Goal: Information Seeking & Learning: Check status

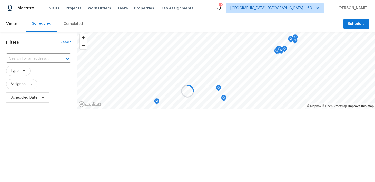
click at [70, 23] on div at bounding box center [187, 91] width 375 height 182
click at [66, 24] on div at bounding box center [187, 91] width 375 height 182
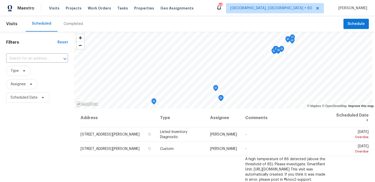
click at [67, 24] on div "Completed" at bounding box center [73, 23] width 19 height 5
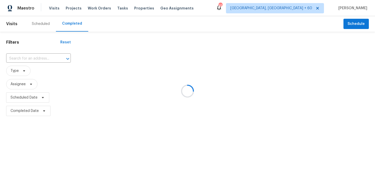
click at [28, 57] on div at bounding box center [187, 91] width 375 height 182
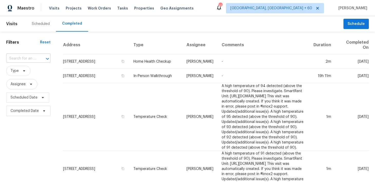
click at [28, 60] on input "text" at bounding box center [21, 59] width 30 height 8
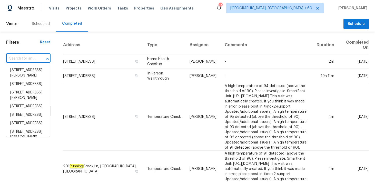
paste input "3642 Chapel Square Dr Spring, TX 77388"
type input "3642 Chapel Square Dr Spring, TX 77388"
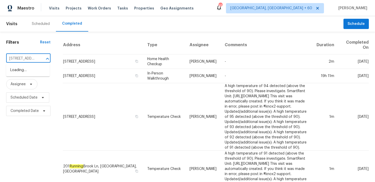
scroll to position [0, 42]
click at [16, 72] on li "3642 Chapel Square Dr, Spring, TX 77388" at bounding box center [28, 70] width 44 height 8
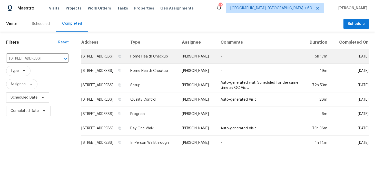
click at [162, 60] on td "Home Health Checkup" at bounding box center [152, 56] width 52 height 14
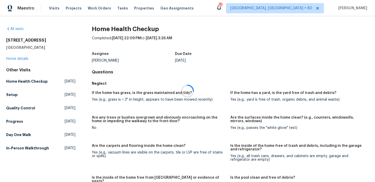
click at [16, 59] on div at bounding box center [187, 91] width 375 height 182
click at [9, 59] on div at bounding box center [187, 91] width 375 height 182
click at [22, 59] on link "Home details" at bounding box center [17, 59] width 22 height 4
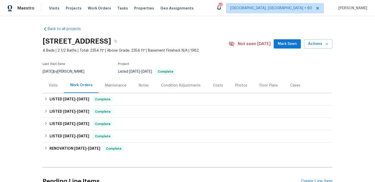
scroll to position [18, 0]
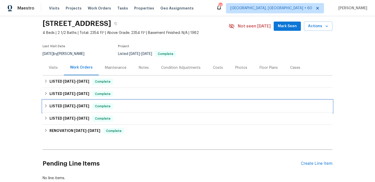
click at [116, 103] on div "LISTED 7/2/25 - 7/3/25 Complete" at bounding box center [187, 106] width 287 height 6
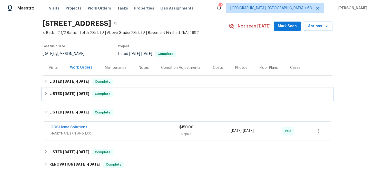
click at [141, 96] on div "LISTED 7/7/25 - 7/10/25 Complete" at bounding box center [187, 94] width 287 height 6
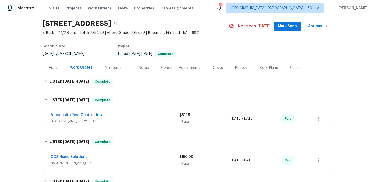
click at [177, 113] on div "Atascocita Pest Control, Inc." at bounding box center [115, 115] width 129 height 6
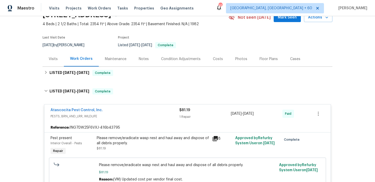
scroll to position [34, 0]
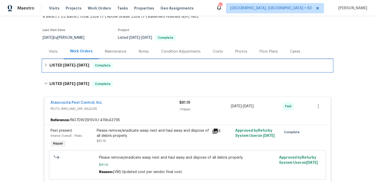
click at [146, 70] on div "LISTED 8/18/25 - 8/22/25 Complete" at bounding box center [188, 65] width 290 height 12
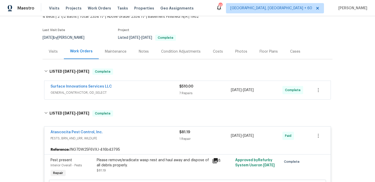
click at [185, 92] on div "7 Repairs" at bounding box center [205, 93] width 52 height 5
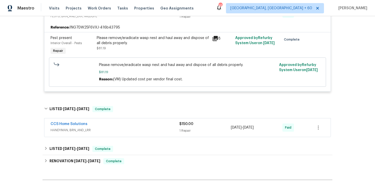
scroll to position [510, 0]
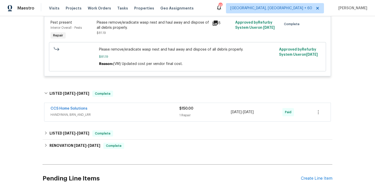
click at [187, 111] on div "$150.00" at bounding box center [205, 108] width 52 height 5
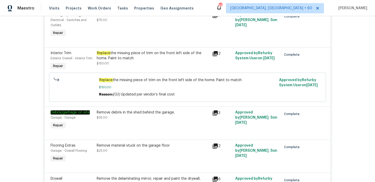
scroll to position [0, 0]
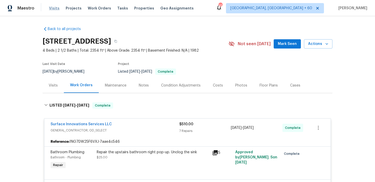
click at [53, 7] on span "Visits" at bounding box center [54, 8] width 11 height 5
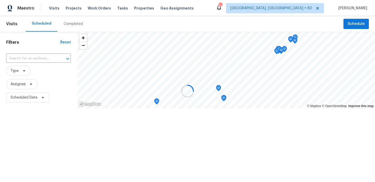
click at [75, 25] on div at bounding box center [187, 91] width 375 height 182
click at [67, 26] on div at bounding box center [187, 91] width 375 height 182
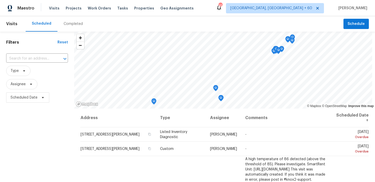
click at [72, 24] on div "Completed" at bounding box center [73, 23] width 19 height 5
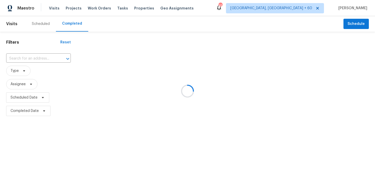
click at [19, 60] on div at bounding box center [187, 91] width 375 height 182
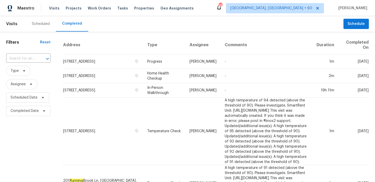
click at [25, 57] on input "text" at bounding box center [21, 59] width 30 height 8
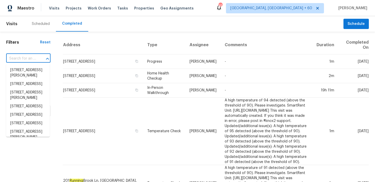
paste input "3116 Kirby St Durham, NC 27713"
type input "3116 Kirby St Durham, NC 27713"
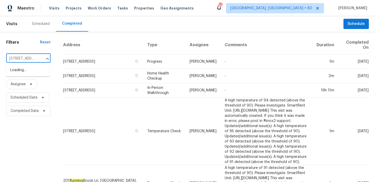
scroll to position [0, 27]
click at [20, 73] on li "3116 Kirby St, Durham, NC 27713" at bounding box center [28, 73] width 44 height 14
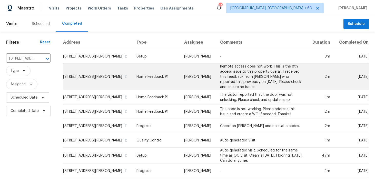
click at [140, 75] on td "Home Feedback P1" at bounding box center [156, 77] width 48 height 26
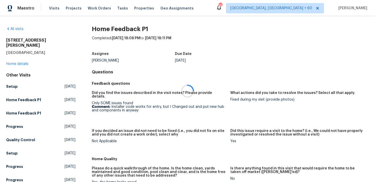
click at [19, 57] on div at bounding box center [187, 91] width 375 height 182
click at [14, 58] on div at bounding box center [187, 91] width 375 height 182
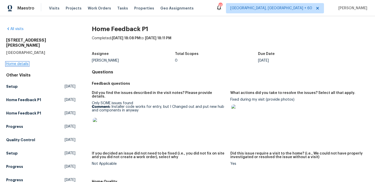
click at [11, 62] on link "Home details" at bounding box center [17, 64] width 22 height 4
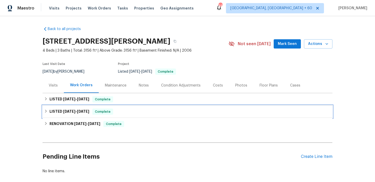
click at [129, 114] on div "LISTED 5/30/25 - 5/31/25 Complete" at bounding box center [187, 111] width 287 height 6
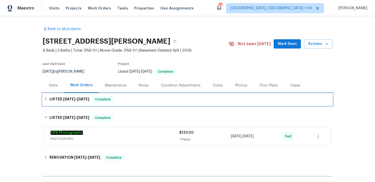
click at [140, 98] on div "LISTED 8/18/25 - 8/22/25 Complete" at bounding box center [187, 99] width 287 height 6
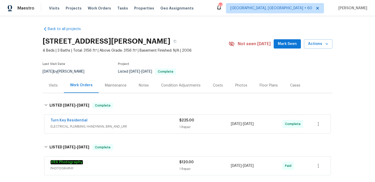
click at [176, 124] on div "Turn Key Residential ELECTRICAL, PLUMBING, HANDYMAN, BRN_AND_LRR" at bounding box center [115, 123] width 129 height 11
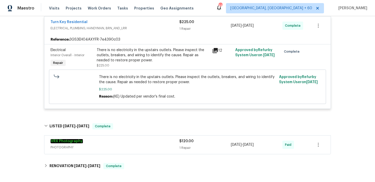
scroll to position [130, 0]
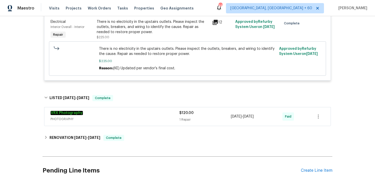
click at [184, 118] on div "1 Repair" at bounding box center [205, 119] width 52 height 5
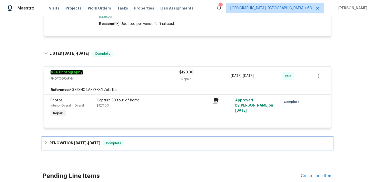
click at [137, 140] on div "RENOVATION 5/16/25 - 5/26/25 Complete" at bounding box center [188, 143] width 290 height 12
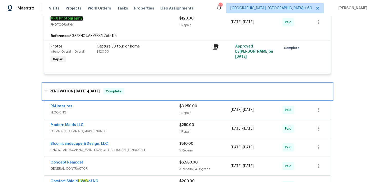
scroll to position [259, 0]
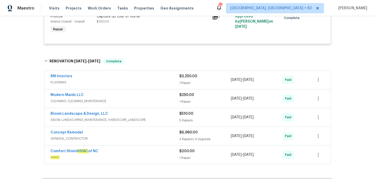
click at [183, 138] on div "3 Repairs | 4 Upgrade" at bounding box center [205, 138] width 52 height 5
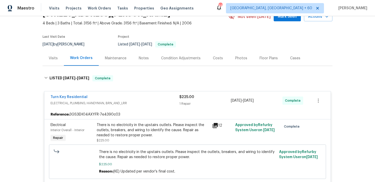
scroll to position [31, 0]
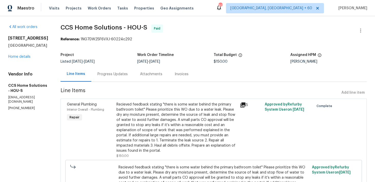
click at [116, 72] on div "Progress Updates" at bounding box center [112, 74] width 30 height 5
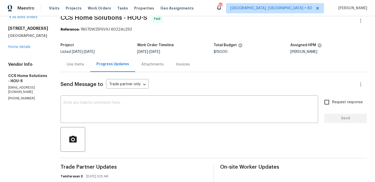
scroll to position [120, 0]
